Goal: Task Accomplishment & Management: Manage account settings

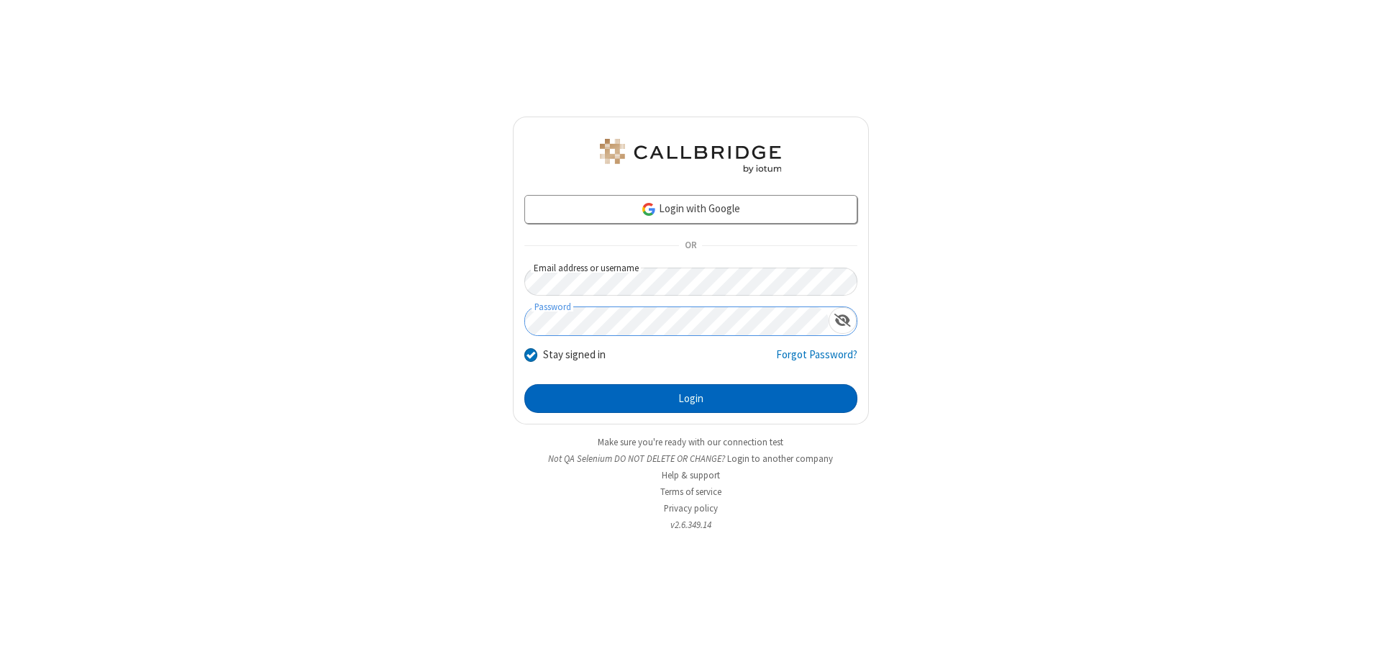
click at [691, 399] on button "Login" at bounding box center [691, 398] width 333 height 29
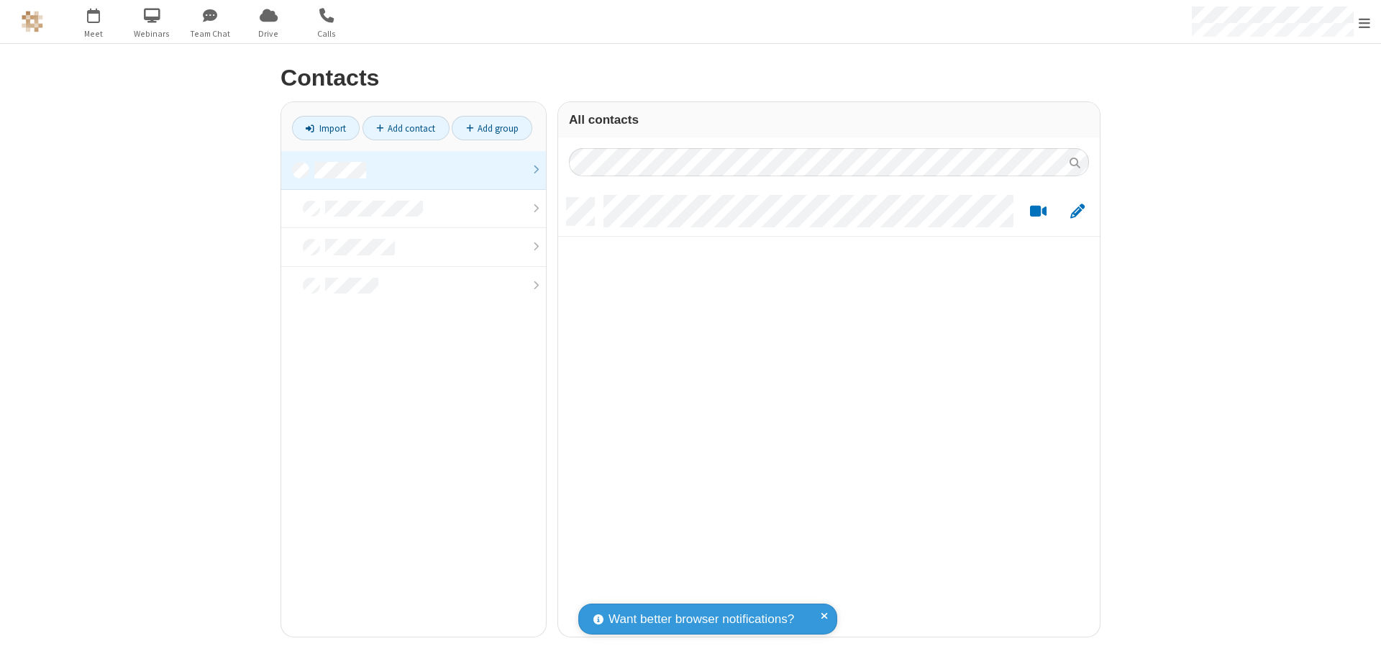
scroll to position [439, 531]
click at [414, 170] on link at bounding box center [413, 170] width 265 height 39
click at [414, 170] on link at bounding box center [413, 162] width 265 height 22
click at [1078, 211] on span "Edit" at bounding box center [1078, 212] width 14 height 18
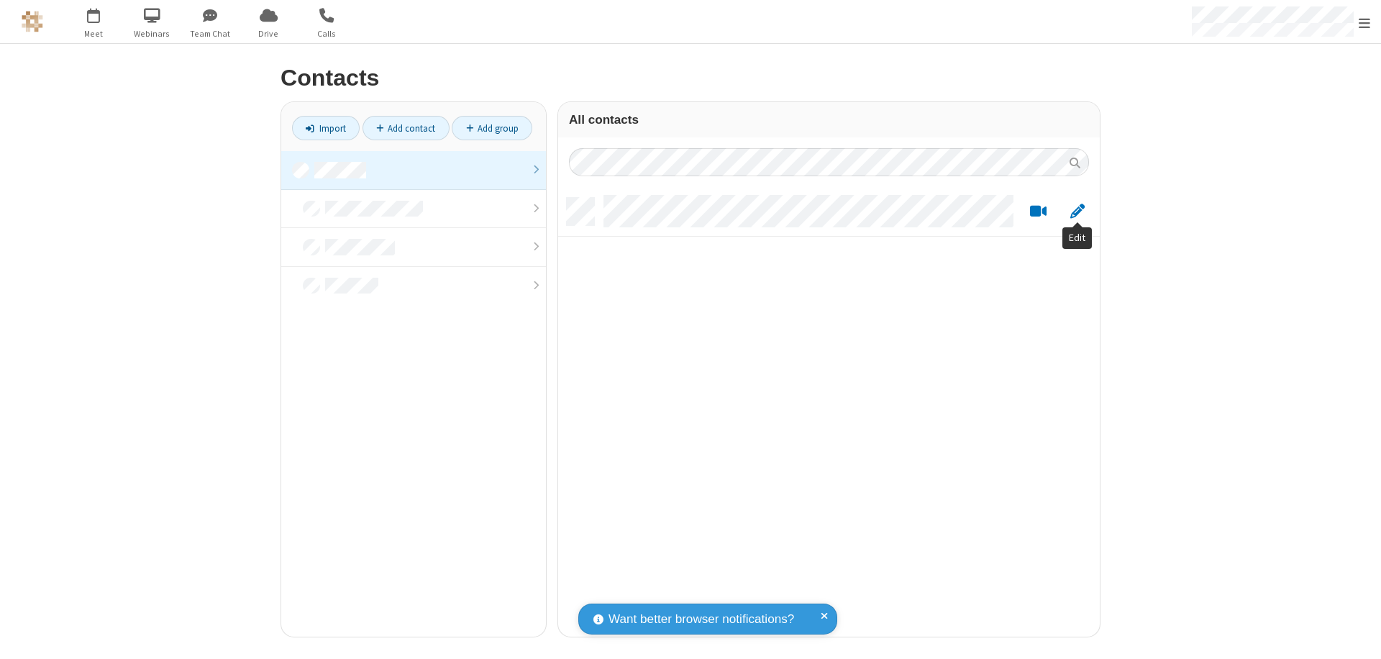
click at [414, 170] on link at bounding box center [413, 170] width 265 height 39
